Goal: Task Accomplishment & Management: Complete application form

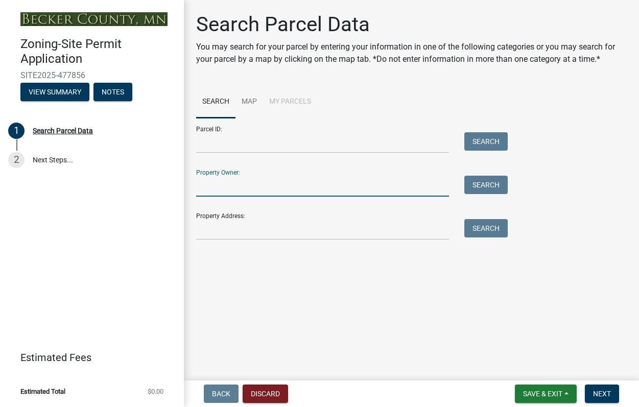
click at [240, 181] on input "Property Owner:" at bounding box center [322, 186] width 253 height 21
type input "[PERSON_NAME]"
click at [481, 185] on button "Search" at bounding box center [485, 185] width 43 height 18
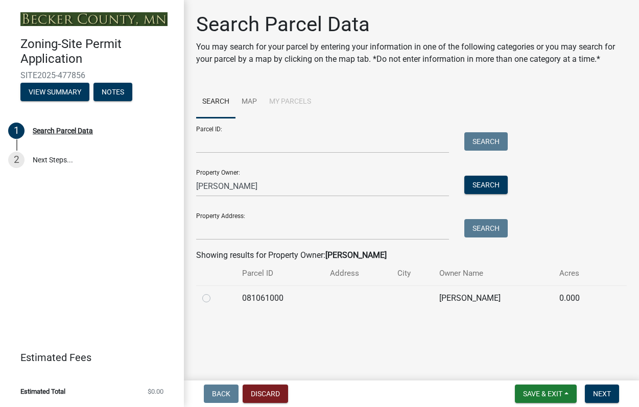
click at [214, 292] on label at bounding box center [214, 292] width 0 height 0
click at [214, 299] on input "radio" at bounding box center [217, 295] width 7 height 7
radio input "true"
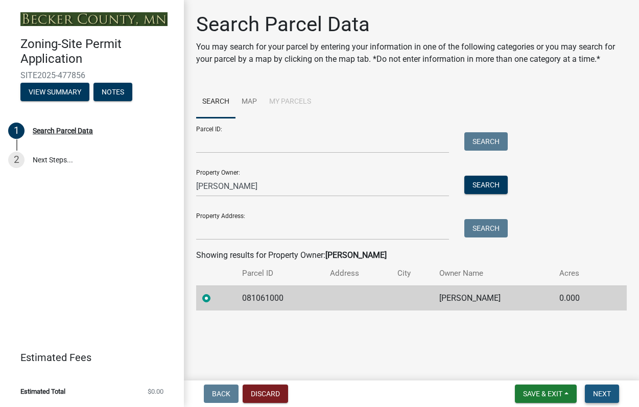
click at [600, 394] on span "Next" at bounding box center [602, 393] width 18 height 8
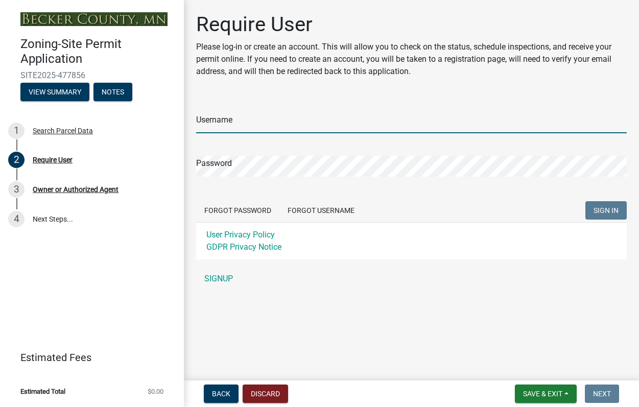
click at [227, 116] on input "Username" at bounding box center [411, 122] width 430 height 21
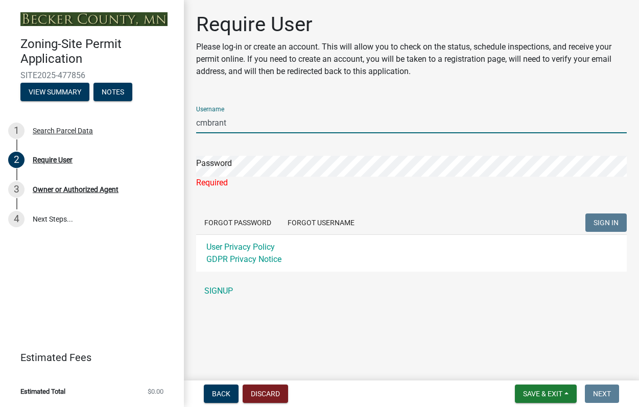
drag, startPoint x: 235, startPoint y: 124, endPoint x: 185, endPoint y: 124, distance: 50.0
click at [185, 124] on div "Require User Please log-in or create an account. This will allow you to check o…" at bounding box center [411, 161] width 455 height 298
click at [220, 124] on input "DoyeaMato" at bounding box center [411, 122] width 430 height 21
type input "[PERSON_NAME]"
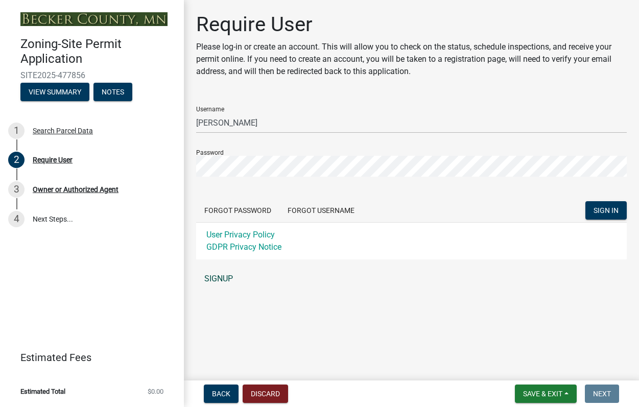
click at [218, 278] on link "SIGNUP" at bounding box center [411, 278] width 430 height 20
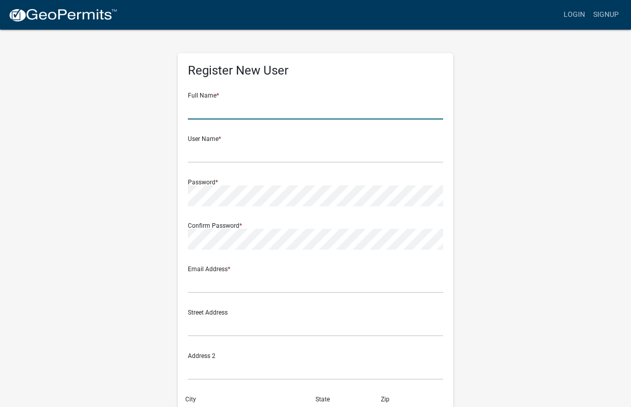
click at [241, 116] on input "text" at bounding box center [315, 109] width 255 height 21
type input "[PERSON_NAME]"
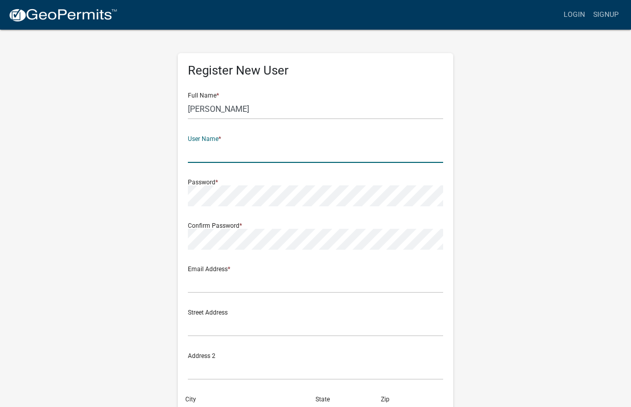
click at [234, 152] on input "text" at bounding box center [315, 152] width 255 height 21
type input "[PERSON_NAME]"
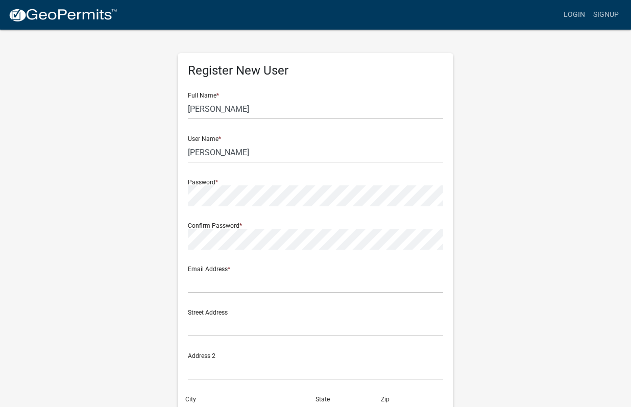
click at [217, 180] on div "Password *" at bounding box center [315, 188] width 255 height 35
click at [218, 281] on input "text" at bounding box center [315, 282] width 255 height 21
type input "[EMAIL_ADDRESS][DOMAIN_NAME]"
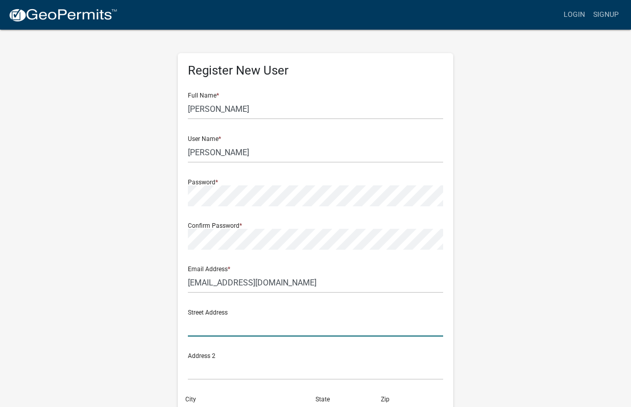
click at [239, 332] on input "text" at bounding box center [315, 325] width 255 height 21
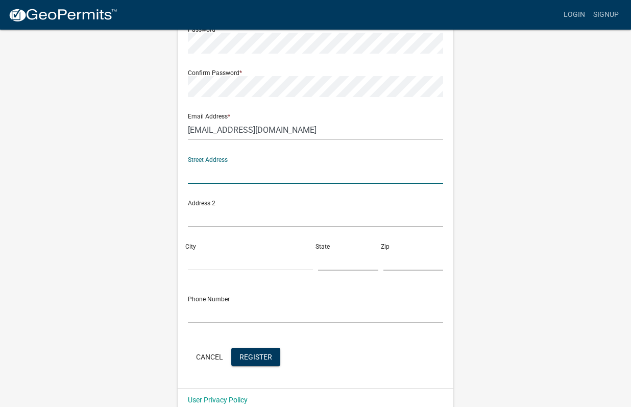
scroll to position [153, 0]
type input "15684 Crocus Ct"
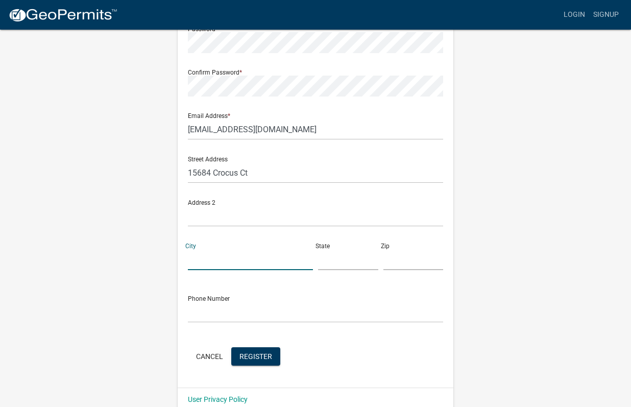
click at [207, 255] on input "City" at bounding box center [250, 259] width 125 height 21
type input "Rosemount"
type input "mn"
type input "55068"
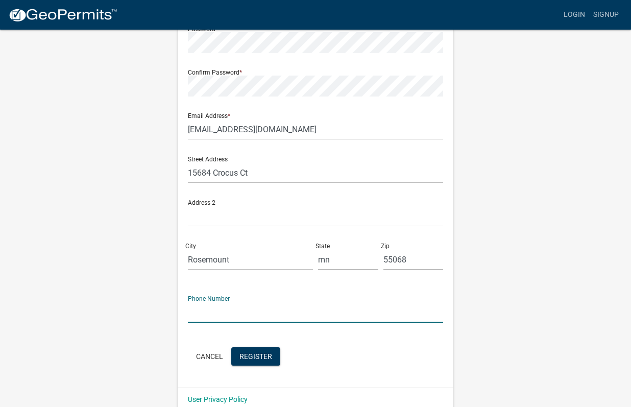
click at [210, 312] on input "text" at bounding box center [315, 312] width 255 height 21
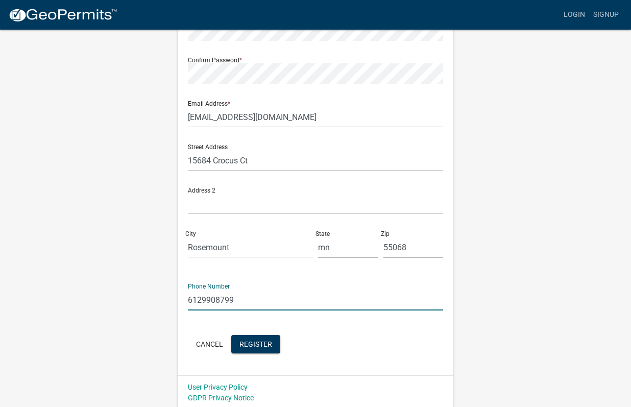
scroll to position [168, 0]
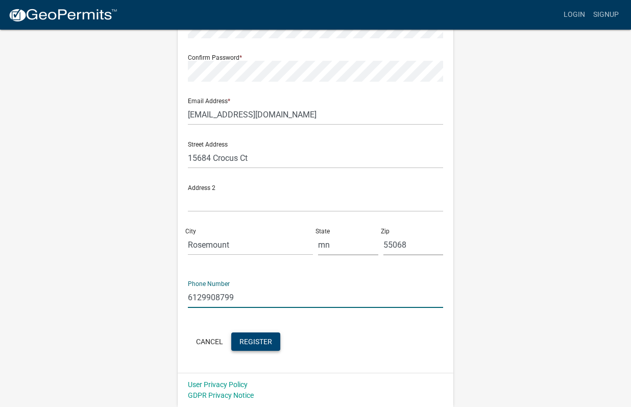
type input "6129908799"
click at [272, 344] on span "Register" at bounding box center [255, 341] width 33 height 8
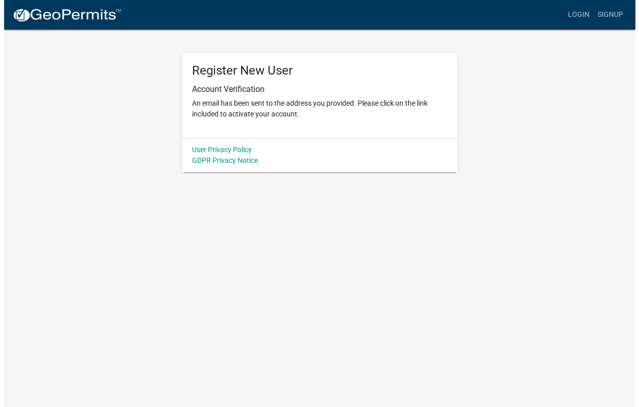
scroll to position [0, 0]
click at [584, 12] on link "Login" at bounding box center [582, 14] width 30 height 19
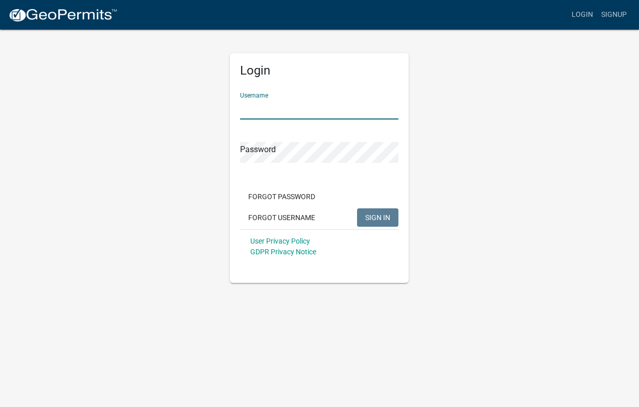
click at [282, 116] on input "Username" at bounding box center [319, 109] width 158 height 21
type input "[PERSON_NAME]"
click at [379, 224] on button "SIGN IN" at bounding box center [377, 217] width 41 height 18
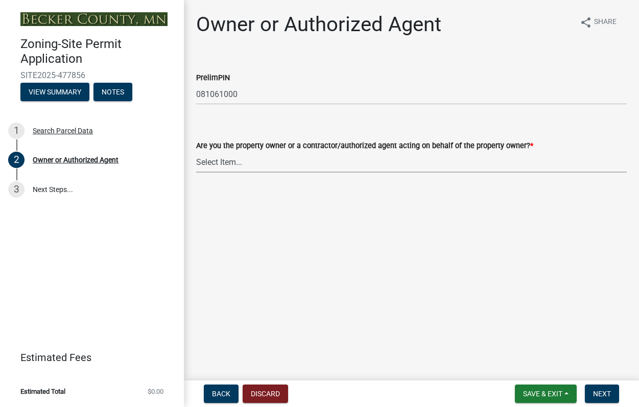
click at [224, 161] on select "Select Item... Property Owner Authorized Agent" at bounding box center [411, 162] width 430 height 21
click at [196, 152] on select "Select Item... Property Owner Authorized Agent" at bounding box center [411, 162] width 430 height 21
select select "3c674549-ed69-405f-b795-9fa3f7d47d9d"
click at [604, 394] on span "Next" at bounding box center [602, 393] width 18 height 8
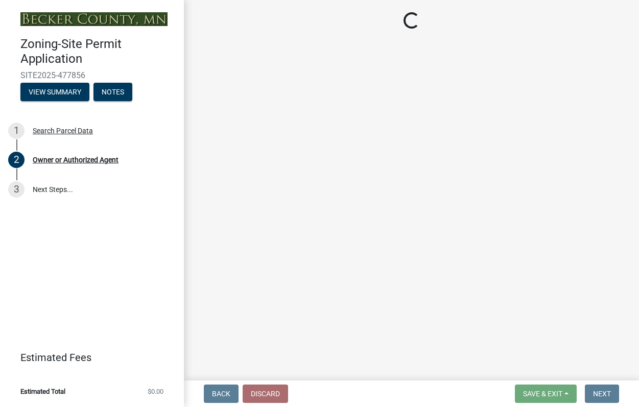
select select "a752e4d6-14bd-4f0f-bfe8-5b67ead45659"
select select "9319189b-bfdc-4147-b381-5e16084c0e7a"
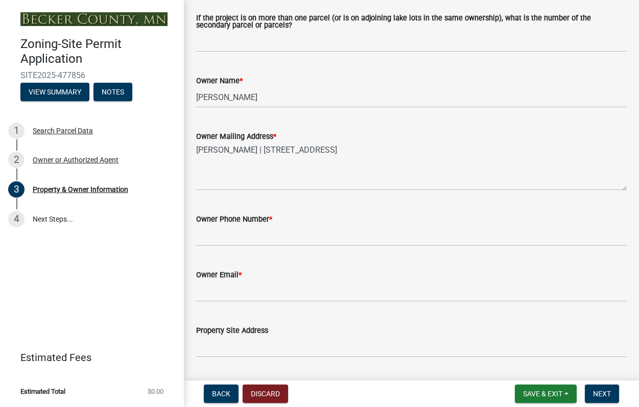
scroll to position [204, 0]
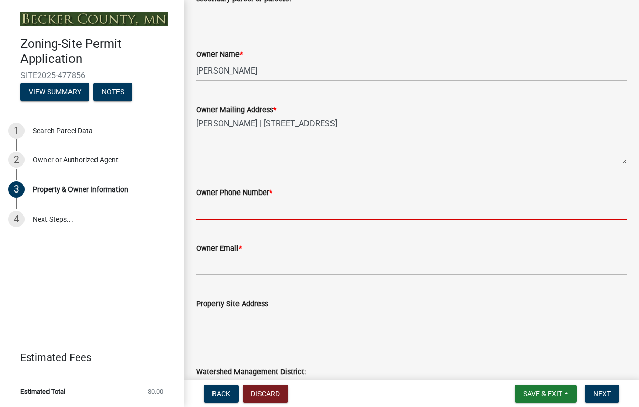
click at [277, 208] on input "Owner Phone Number *" at bounding box center [411, 209] width 430 height 21
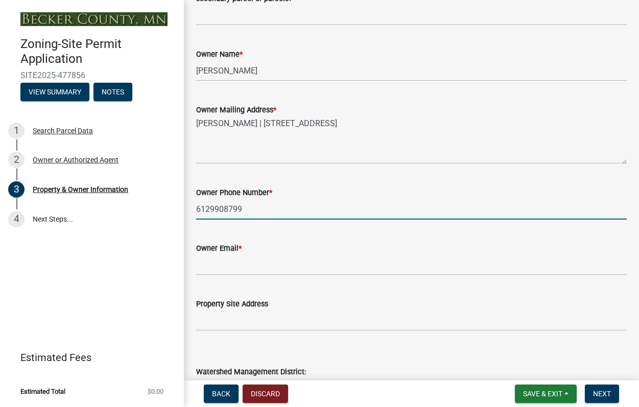
type input "6129908799"
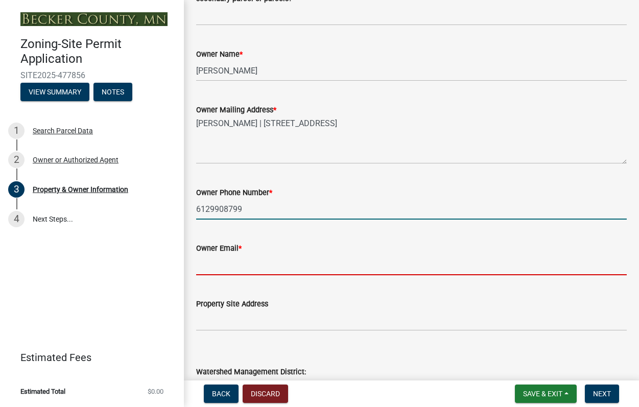
click at [273, 259] on input "Owner Email *" at bounding box center [411, 264] width 430 height 21
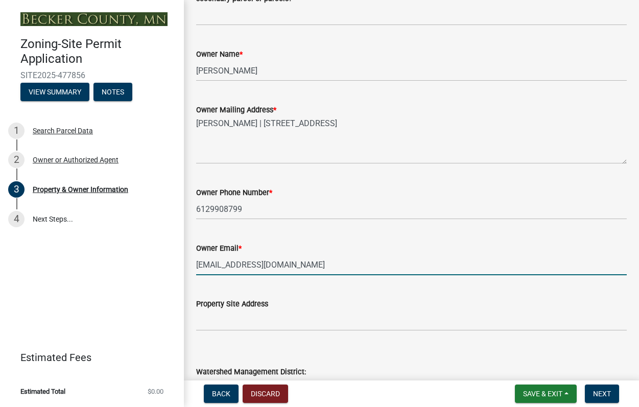
type input "[EMAIL_ADDRESS][DOMAIN_NAME]"
click at [264, 317] on input "Property Site Address" at bounding box center [411, 320] width 430 height 21
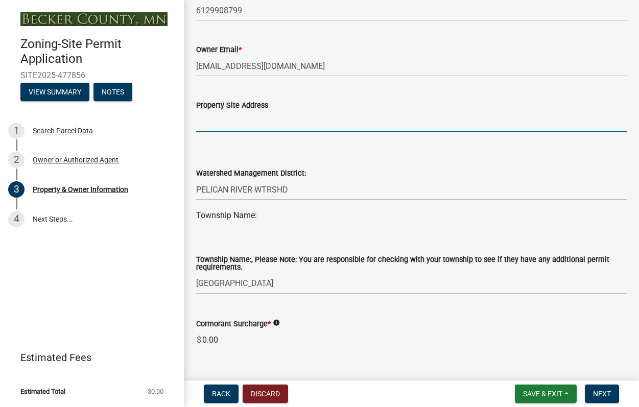
scroll to position [408, 0]
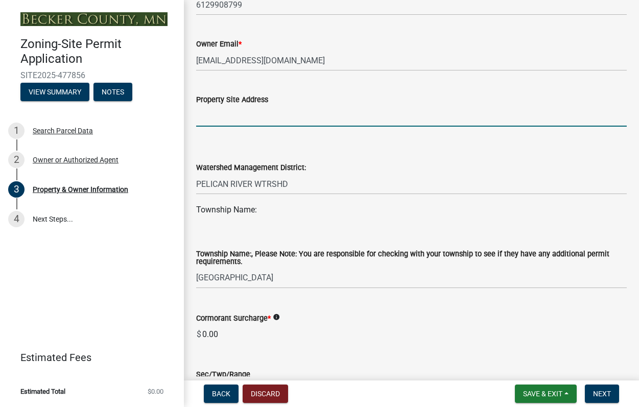
click at [241, 115] on input "Property Site Address" at bounding box center [411, 116] width 430 height 21
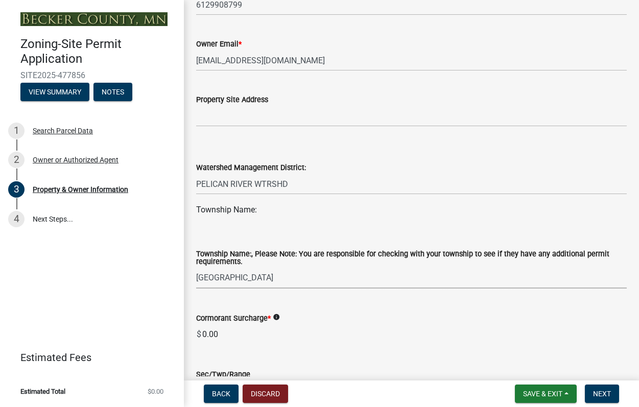
click at [232, 280] on select "Select Item... ATLANTA AUDUBON BURLINGTON CALLAWAY CARSONVILLE CORMORANT CUBA D…" at bounding box center [411, 277] width 430 height 21
click at [196, 268] on select "Select Item... ATLANTA AUDUBON BURLINGTON CALLAWAY CARSONVILLE CORMORANT CUBA D…" at bounding box center [411, 277] width 430 height 21
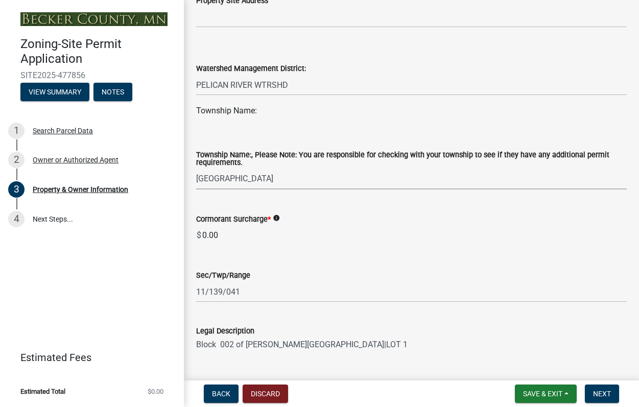
scroll to position [510, 0]
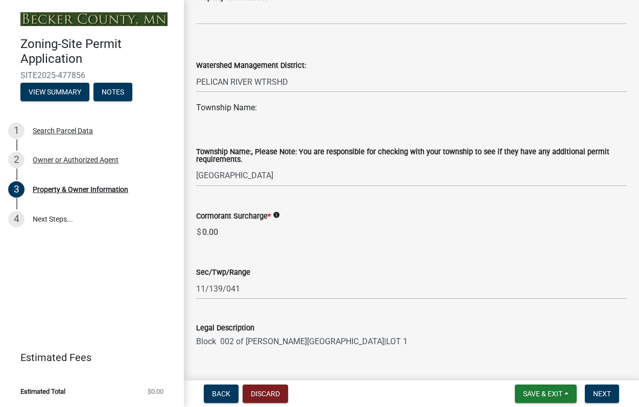
click at [268, 214] on span "*" at bounding box center [268, 216] width 3 height 9
click at [268, 222] on input "0.00" at bounding box center [413, 232] width 425 height 20
click at [263, 232] on input "0.00" at bounding box center [413, 232] width 425 height 20
click at [275, 215] on icon "info" at bounding box center [276, 214] width 7 height 7
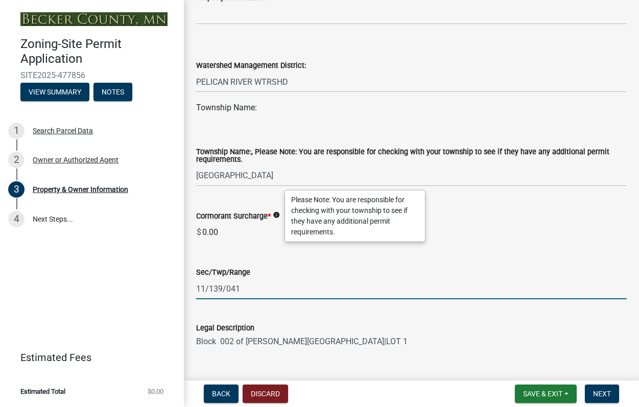
click at [365, 284] on input "11/139/041" at bounding box center [411, 288] width 430 height 21
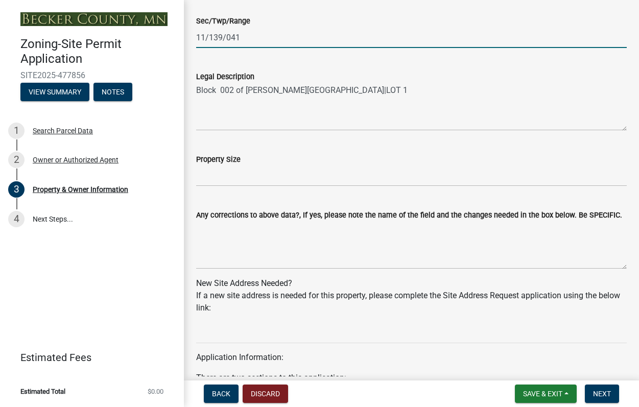
scroll to position [766, 0]
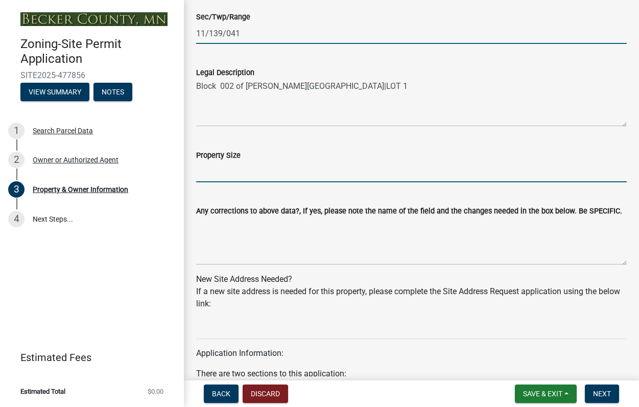
click at [273, 180] on input "Property Size" at bounding box center [411, 171] width 430 height 21
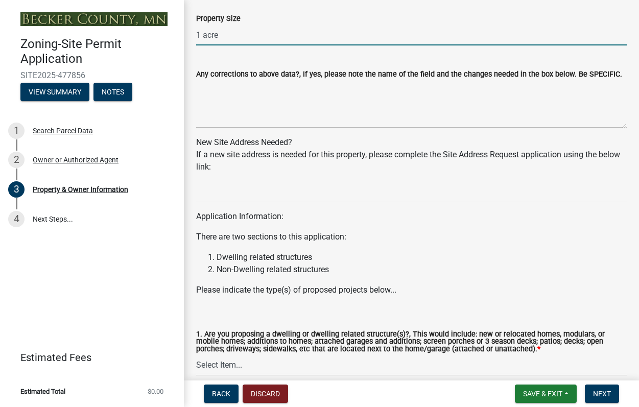
scroll to position [888, 0]
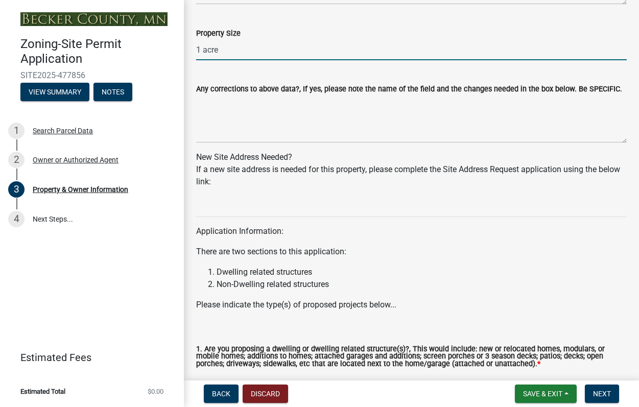
type input "1 acre"
click at [483, 171] on div "If a new site address is needed for this property, please complete the Site Add…" at bounding box center [411, 175] width 430 height 25
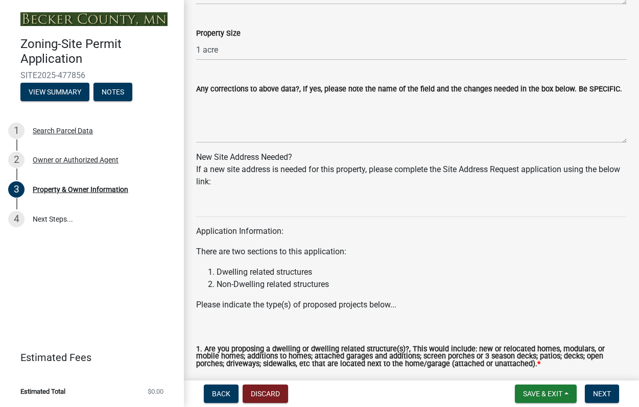
click at [210, 193] on wm-data-entity-input "New Site Address Needed? If a new site address is needed for this property, ple…" at bounding box center [411, 173] width 430 height 45
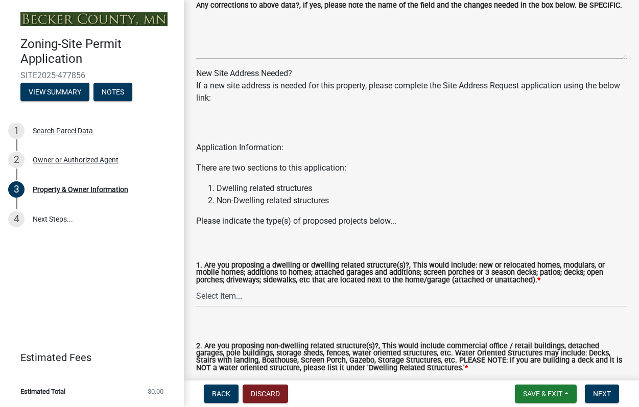
scroll to position [990, 0]
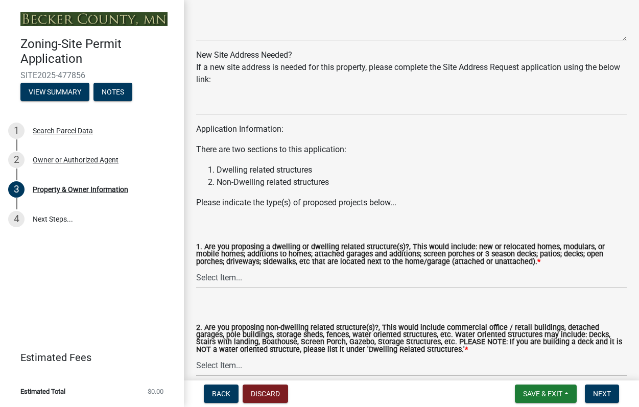
click at [317, 210] on wm-data-entity-input "Application Information: There are two sections to this application: Dwelling r…" at bounding box center [411, 155] width 430 height 123
click at [236, 281] on select "Select Item... Yes No" at bounding box center [411, 277] width 430 height 21
click at [196, 268] on select "Select Item... Yes No" at bounding box center [411, 277] width 430 height 21
select select "f87eba17-8ed9-4ad8-aefc-fe36a3f3544b"
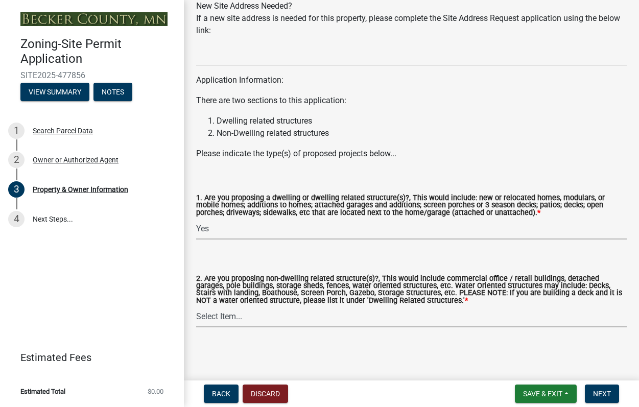
click at [224, 313] on select "Select Item... Yes No" at bounding box center [411, 316] width 430 height 21
click at [196, 306] on select "Select Item... Yes No" at bounding box center [411, 316] width 430 height 21
select select "393a978c-6bd5-4cb2-a6a0-db6feb8732b8"
click at [600, 393] on span "Next" at bounding box center [602, 393] width 18 height 8
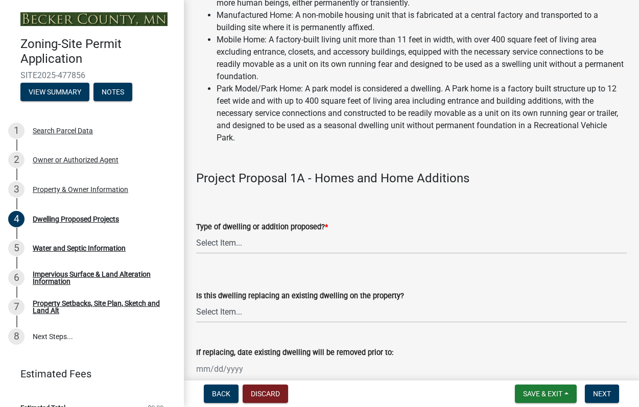
scroll to position [153, 0]
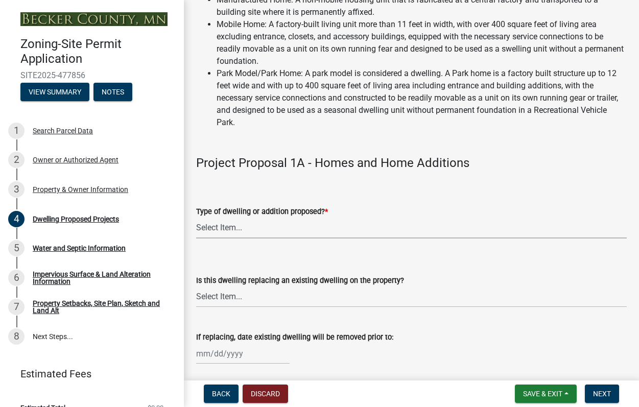
click at [241, 227] on select "Select Item... N/A - Not a dwelling New Home-Onsite Construction New Modular (E…" at bounding box center [411, 227] width 430 height 21
click at [196, 217] on select "Select Item... N/A - Not a dwelling New Home-Onsite Construction New Modular (E…" at bounding box center [411, 227] width 430 height 21
select select "5b8abcc6-67f7-49fb-8f25-c295ccc2b339"
click at [305, 298] on select "Select Item... N/A Yes No" at bounding box center [411, 296] width 430 height 21
click at [196, 286] on select "Select Item... N/A Yes No" at bounding box center [411, 296] width 430 height 21
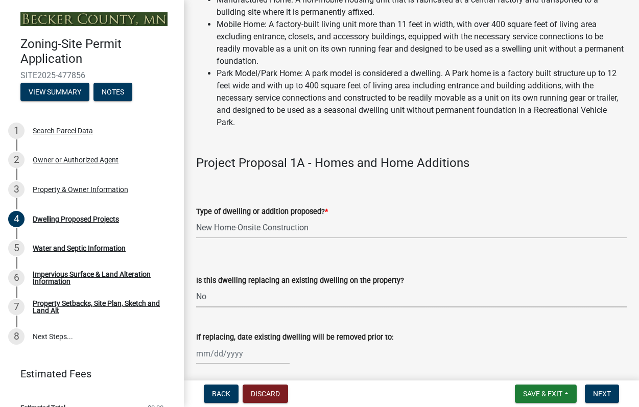
select select "566f81cc-4b3f-4ecb-9f16-a2b313352c61"
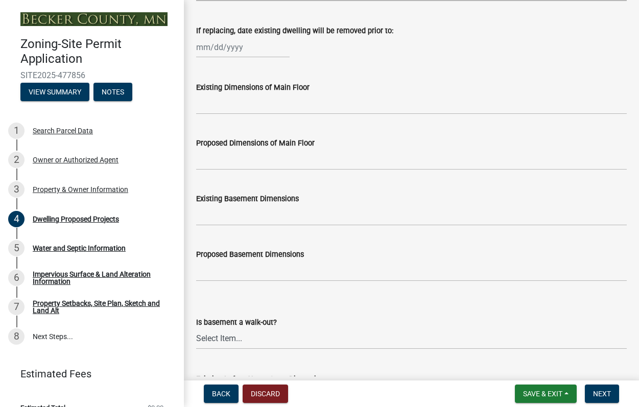
scroll to position [306, 0]
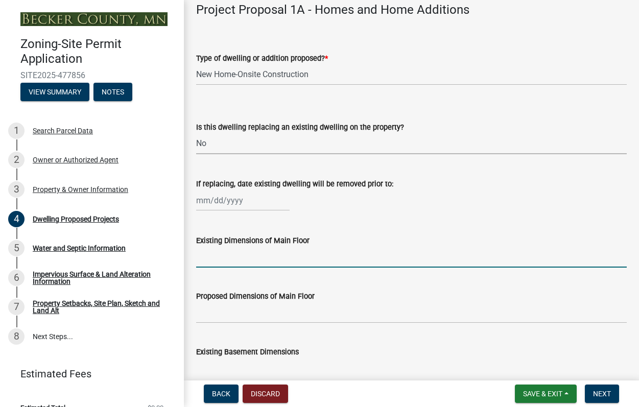
click at [242, 261] on input "Existing Dimensions of Main Floor" at bounding box center [411, 257] width 430 height 21
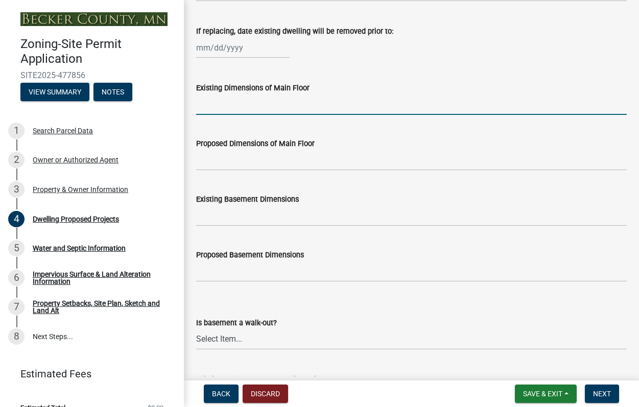
scroll to position [459, 0]
type input "3"
click at [247, 156] on input "Proposed Dimensions of Main Floor" at bounding box center [411, 159] width 430 height 21
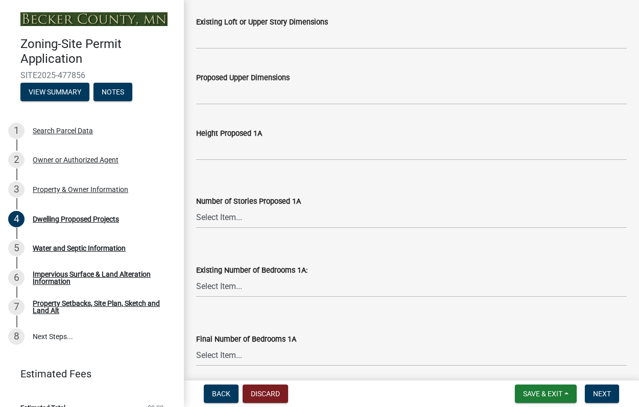
scroll to position [817, 0]
type input "35'0 by 32'0"
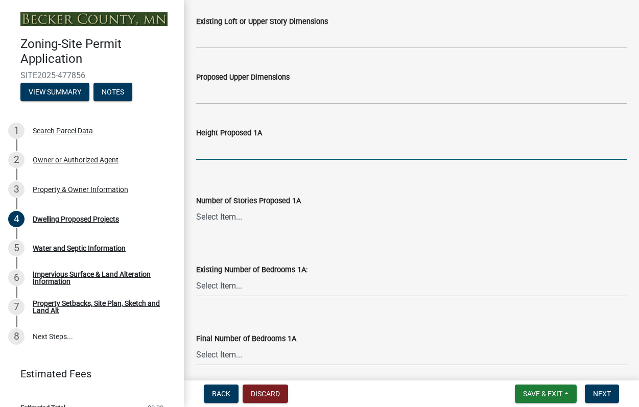
click at [258, 151] on input "Height Proposed 1A" at bounding box center [411, 149] width 430 height 21
click at [224, 217] on select "Select Item... N/A 1 1.25 1.5 1.75 2 2.25 2.5" at bounding box center [411, 217] width 430 height 21
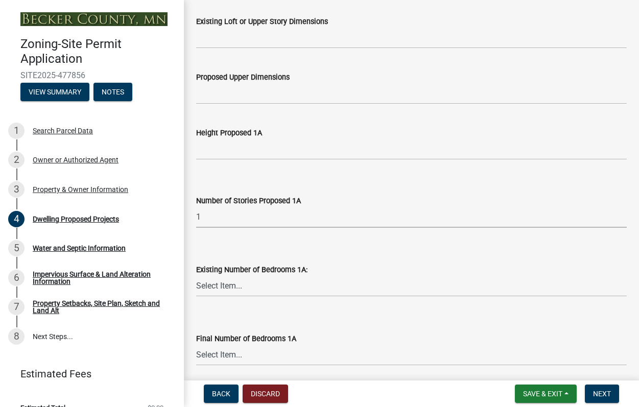
click at [196, 207] on select "Select Item... N/A 1 1.25 1.5 1.75 2 2.25 2.5" at bounding box center [411, 217] width 430 height 21
select select "4f5e2784-8c40-49a3-b0e9-8f1a3cbab4f4"
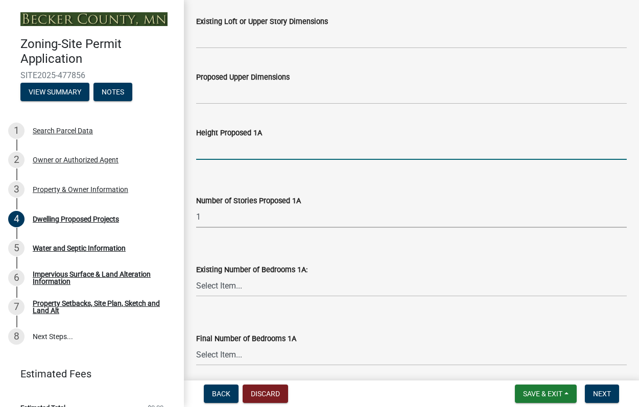
click at [278, 150] on input "Height Proposed 1A" at bounding box center [411, 149] width 430 height 21
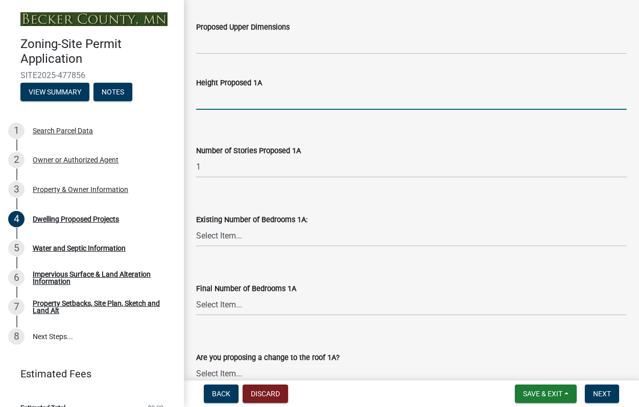
scroll to position [868, 0]
click at [271, 233] on select "Select Item... 0 1 2 3 4 5 6 7 8" at bounding box center [411, 235] width 430 height 21
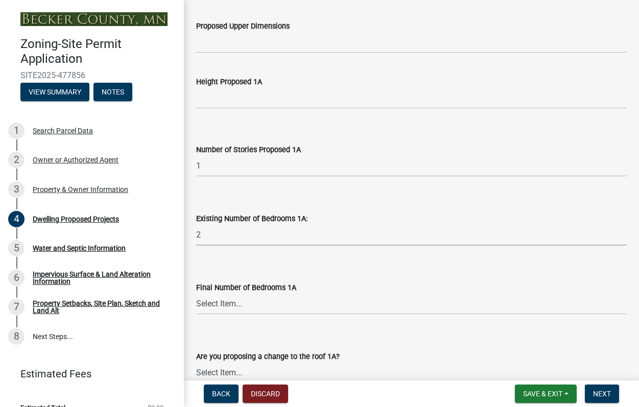
click at [196, 225] on select "Select Item... 0 1 2 3 4 5 6 7 8" at bounding box center [411, 235] width 430 height 21
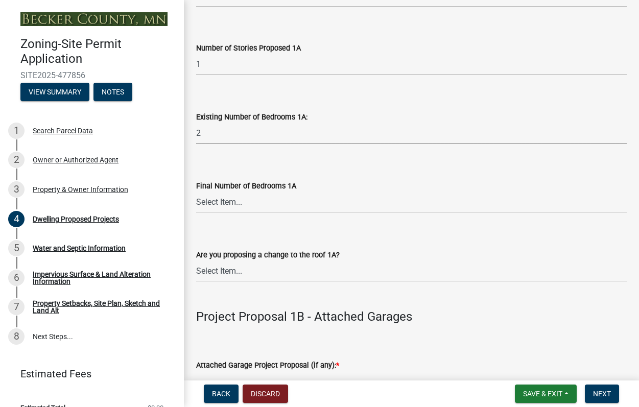
scroll to position [970, 0]
drag, startPoint x: 215, startPoint y: 128, endPoint x: 145, endPoint y: 133, distance: 70.1
click at [145, 133] on div "Zoning-Site Permit Application SITE2025-477856 View Summary Notes 1 Search Parc…" at bounding box center [319, 203] width 639 height 407
click at [196, 123] on select "Select Item... 0 1 2 3 4 5 6 7 8" at bounding box center [411, 133] width 430 height 21
select select "a045e8de-0125-48b5-a52c-0705e3235ca5"
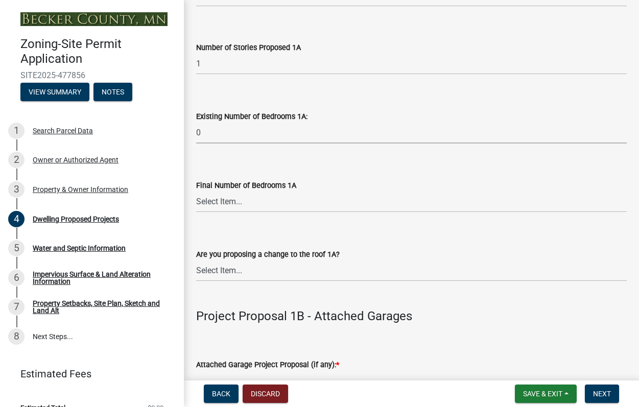
click at [199, 132] on select "Select Item... 0 1 2 3 4 5 6 7 8" at bounding box center [411, 133] width 430 height 21
click at [360, 117] on div "Existing Number of Bedrooms 1A:" at bounding box center [411, 116] width 430 height 12
click at [199, 128] on select "Select Item... 0 1 2 3 4 5 6 7 8" at bounding box center [411, 133] width 430 height 21
click at [322, 112] on div "Existing Number of Bedrooms 1A:" at bounding box center [411, 116] width 430 height 12
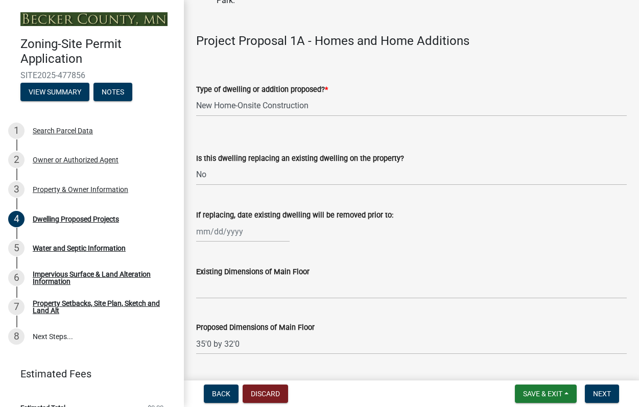
scroll to position [357, 0]
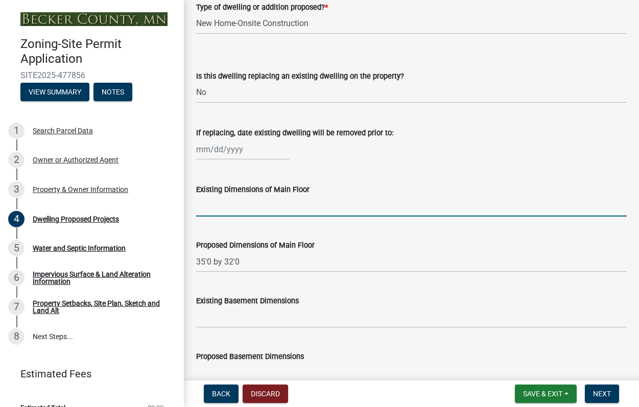
click at [237, 207] on input "Existing Dimensions of Main Floor" at bounding box center [411, 205] width 430 height 21
click at [212, 206] on input "Existing Dimensions of Main Floor" at bounding box center [411, 205] width 430 height 21
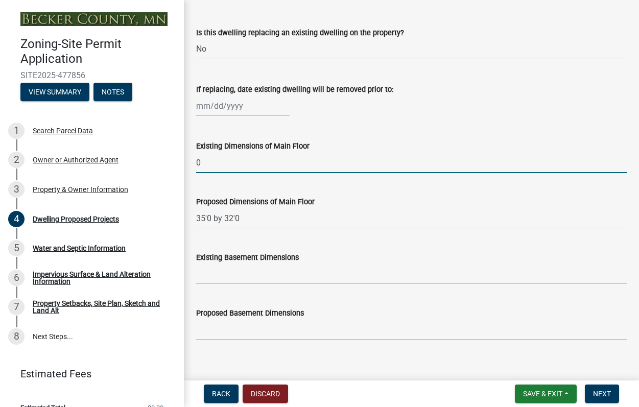
scroll to position [459, 0]
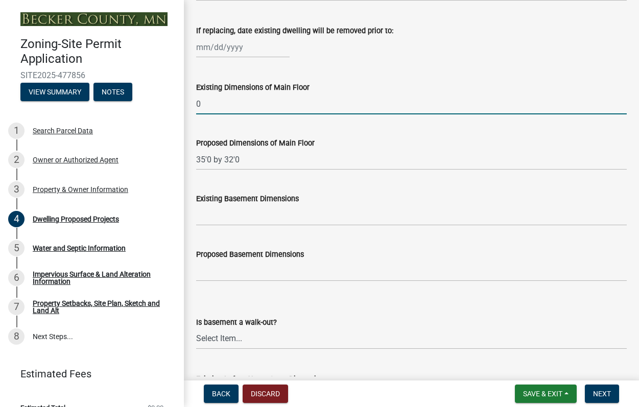
type input "0"
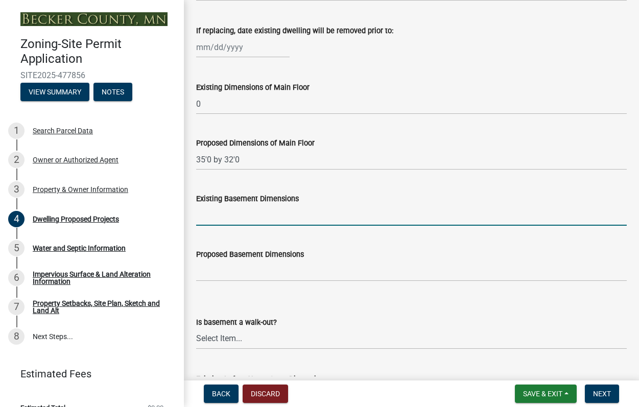
click at [240, 218] on input "Existing Basement Dimensions" at bounding box center [411, 215] width 430 height 21
type input "0"
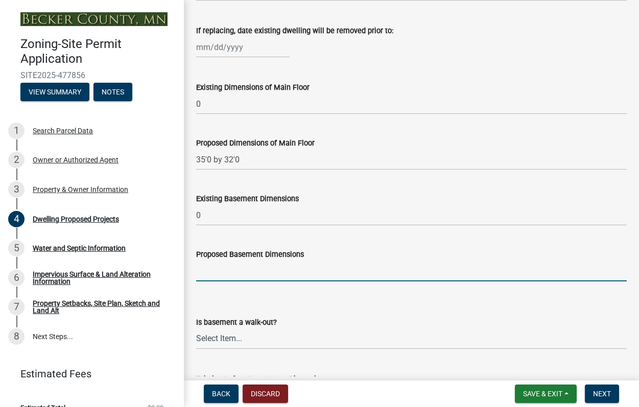
click at [247, 267] on input "Proposed Basement Dimensions" at bounding box center [411, 270] width 430 height 21
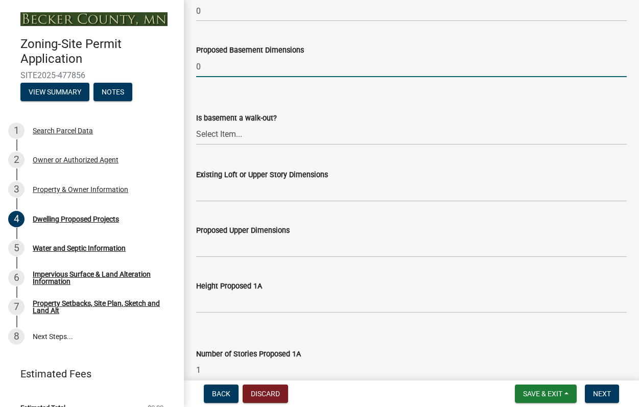
type input "0"
click at [227, 133] on select "Select Item... Yes No N/A" at bounding box center [411, 134] width 430 height 21
click at [196, 124] on select "Select Item... Yes No N/A" at bounding box center [411, 134] width 430 height 21
select select "f4ae0446-41fa-4afd-99aa-409617c58827"
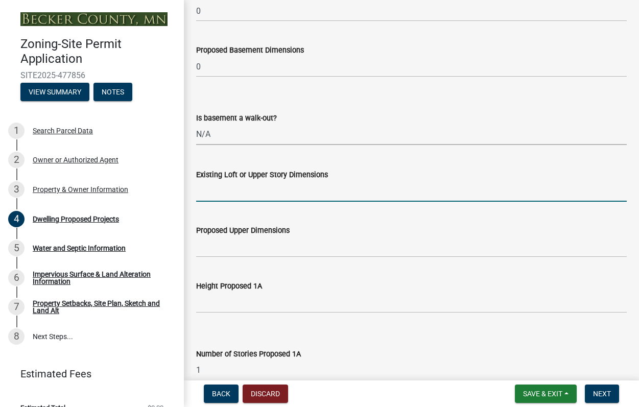
click at [231, 197] on input "Existing Loft or Upper Story Dimensions" at bounding box center [411, 191] width 430 height 21
click at [232, 197] on input "Existing Loft or Upper Story Dimensions" at bounding box center [411, 191] width 430 height 21
type input "0"
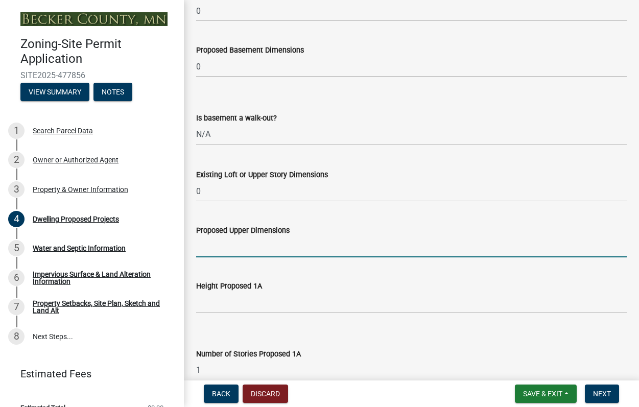
click at [227, 244] on input "Proposed Upper Dimensions" at bounding box center [411, 246] width 430 height 21
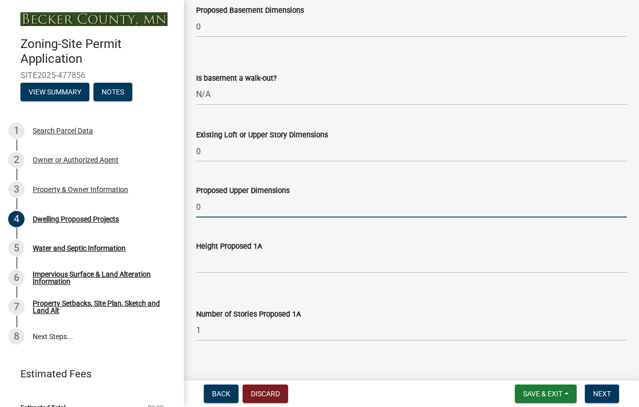
scroll to position [766, 0]
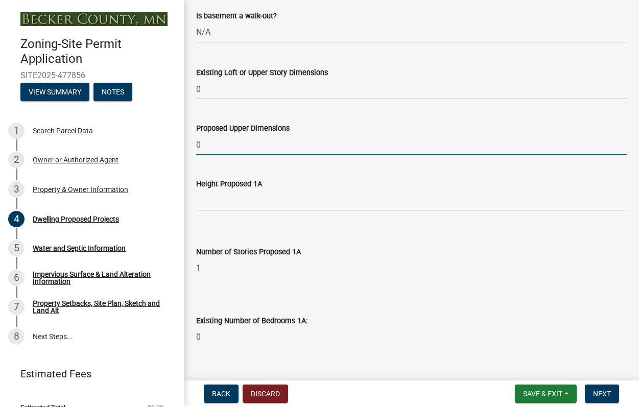
type input "0"
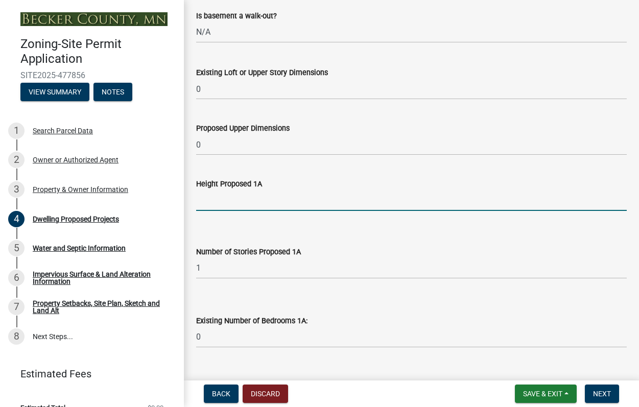
click at [206, 199] on input "Height Proposed 1A" at bounding box center [411, 200] width 430 height 21
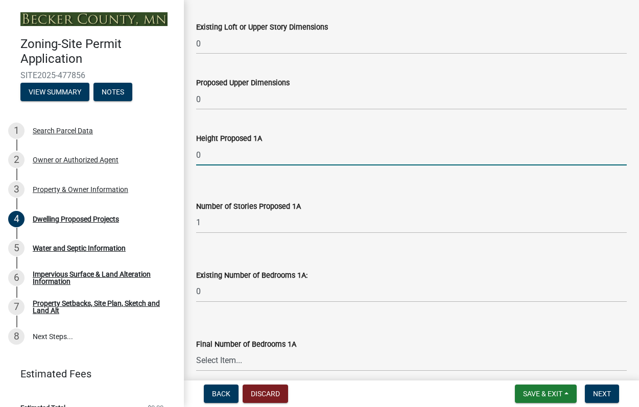
scroll to position [868, 0]
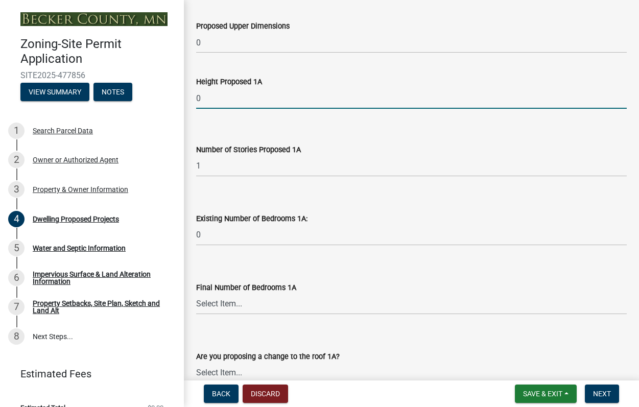
type input "0"
click at [246, 302] on select "Select Item... 0 1 2 3 4 5 6 7 8" at bounding box center [411, 303] width 430 height 21
click at [196, 293] on select "Select Item... 0 1 2 3 4 5 6 7 8" at bounding box center [411, 303] width 430 height 21
select select "ebb33175-329d-4f8e-9ee0-a71ca57f3362"
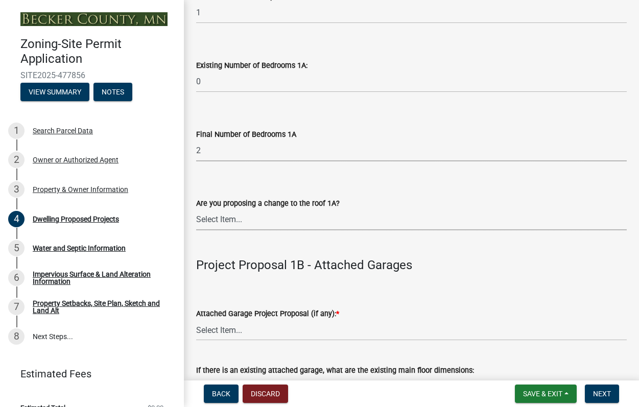
click at [269, 219] on select "Select Item... N/A Yes No" at bounding box center [411, 219] width 430 height 21
click at [196, 209] on select "Select Item... N/A Yes No" at bounding box center [411, 219] width 430 height 21
select select "c6a0a915-8859-4117-97a8-42e675f9bace"
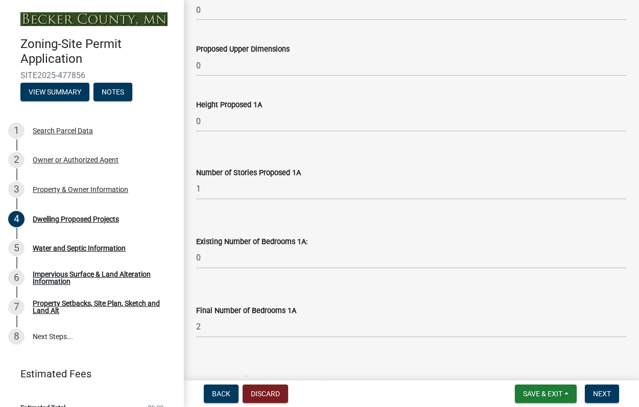
scroll to position [868, 0]
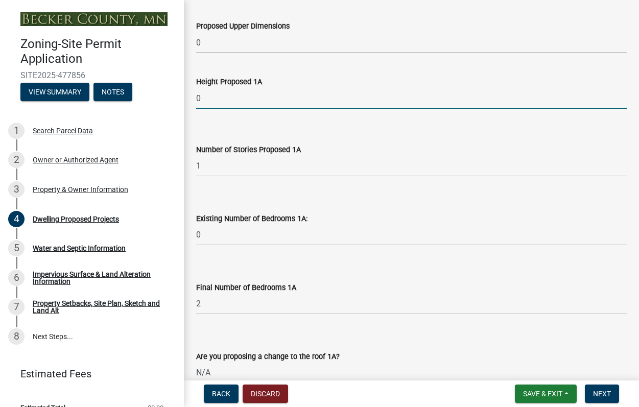
click at [222, 100] on input "0" at bounding box center [411, 98] width 430 height 21
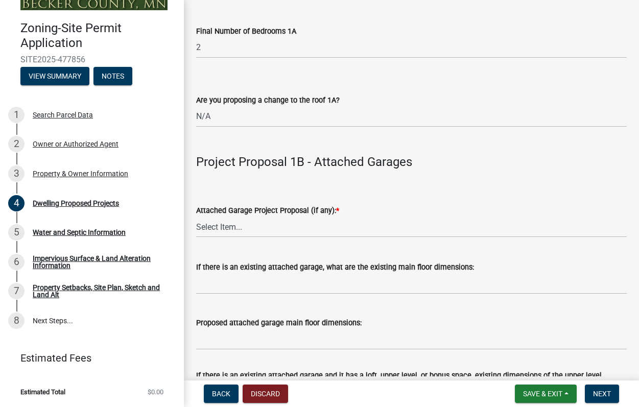
scroll to position [1174, 0]
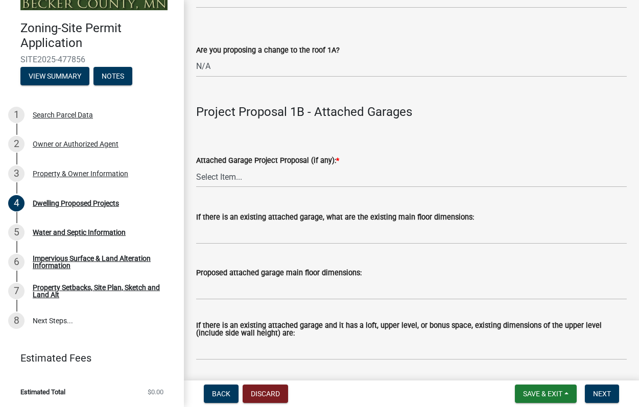
type input "15'"
click at [244, 176] on select "Select Item... N/A New Attached Garage Addition to Attached Garage" at bounding box center [411, 176] width 430 height 21
click at [196, 166] on select "Select Item... N/A New Attached Garage Addition to Attached Garage" at bounding box center [411, 176] width 430 height 21
select select "638dddef-31f4-4d73-b0b5-0ffc7b344434"
click at [264, 230] on input "If there is an existing attached garage, what are the existing main floor dimen…" at bounding box center [411, 233] width 430 height 21
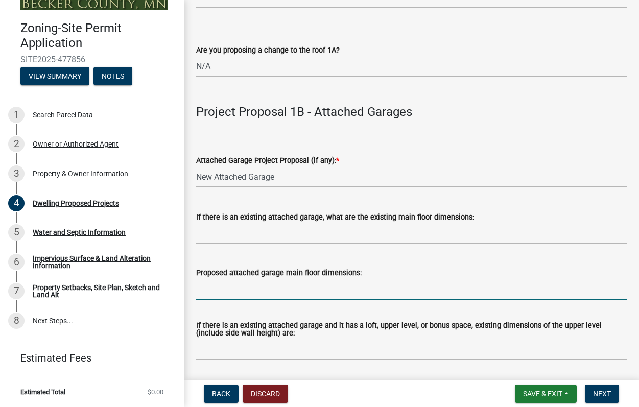
click at [276, 291] on input "Proposed attached garage main floor dimensions:" at bounding box center [411, 289] width 430 height 21
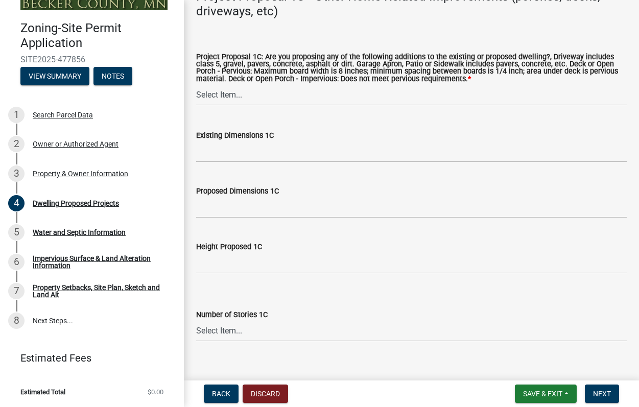
scroll to position [1889, 0]
